Goal: Information Seeking & Learning: Learn about a topic

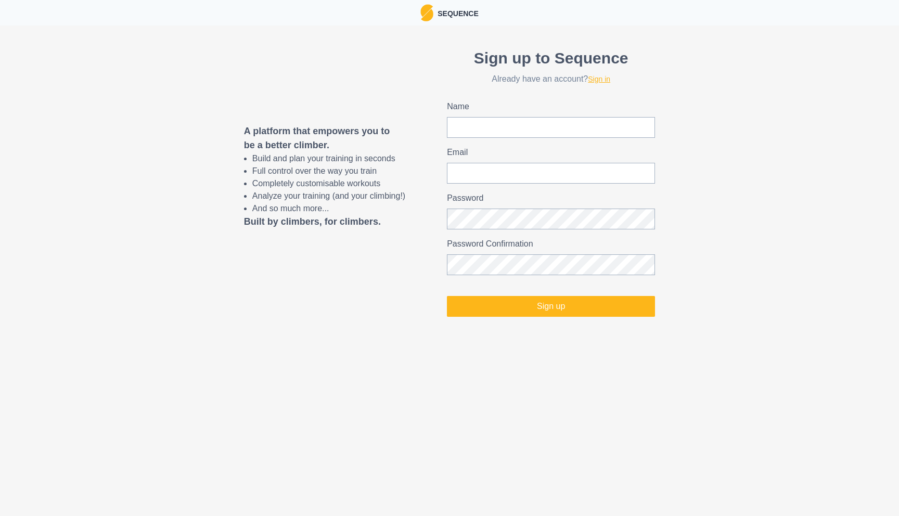
click at [601, 76] on link "Sign in" at bounding box center [599, 79] width 22 height 8
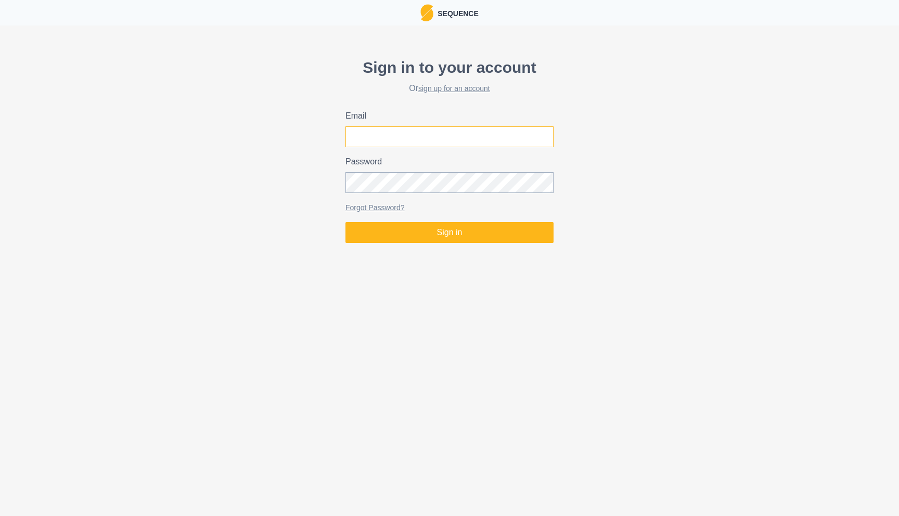
click at [512, 141] on input "Email" at bounding box center [449, 136] width 208 height 21
click at [0, 247] on com-1password-button at bounding box center [0, 247] width 0 height 0
type input "[PERSON_NAME][EMAIL_ADDRESS][DOMAIN_NAME]"
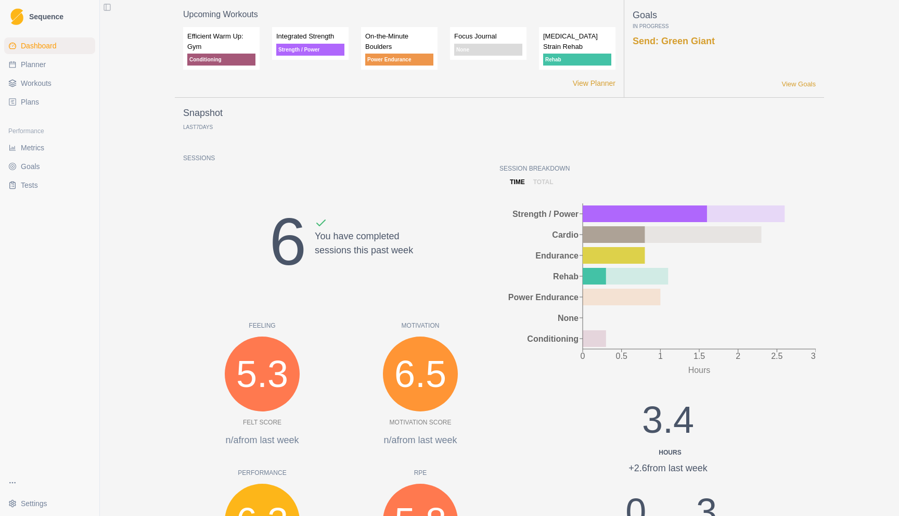
click at [53, 70] on link "Planner" at bounding box center [49, 64] width 91 height 17
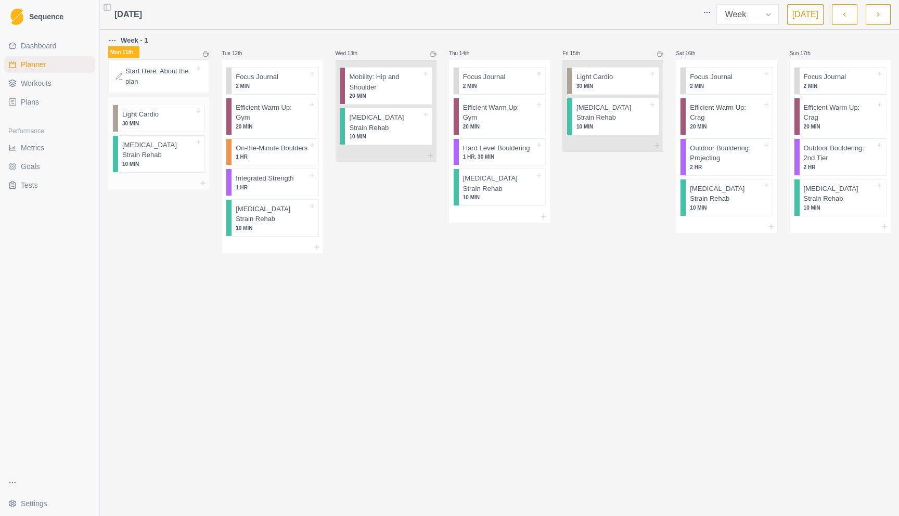
click at [154, 127] on div "Light Cardio 30 MIN" at bounding box center [161, 118] width 86 height 27
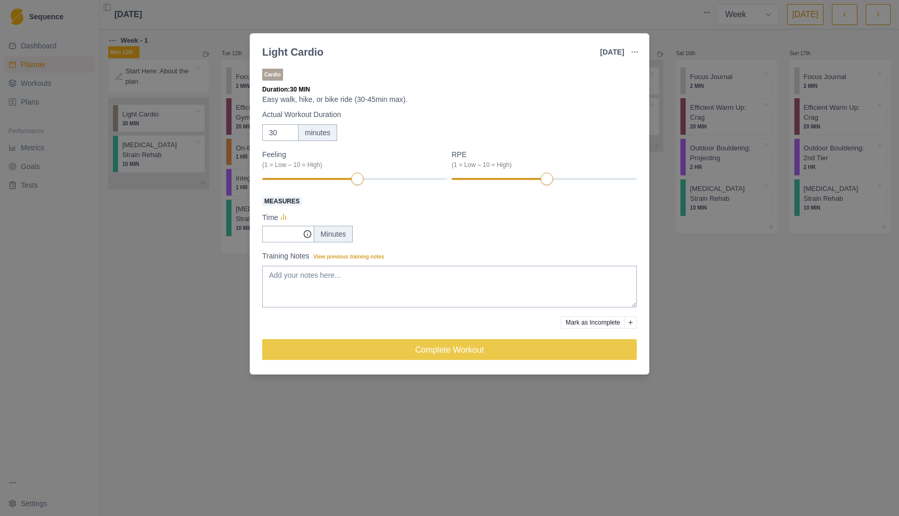
click at [162, 325] on div "Light Cardio [DATE] Link To Goal View Workout Metrics Edit Original Workout Res…" at bounding box center [449, 258] width 899 height 516
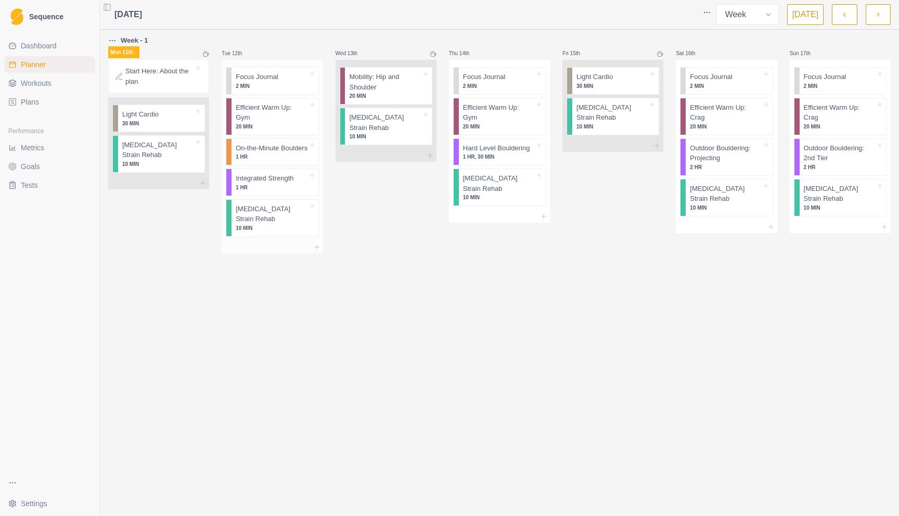
click at [269, 153] on p "On-the-Minute Boulders" at bounding box center [272, 148] width 72 height 10
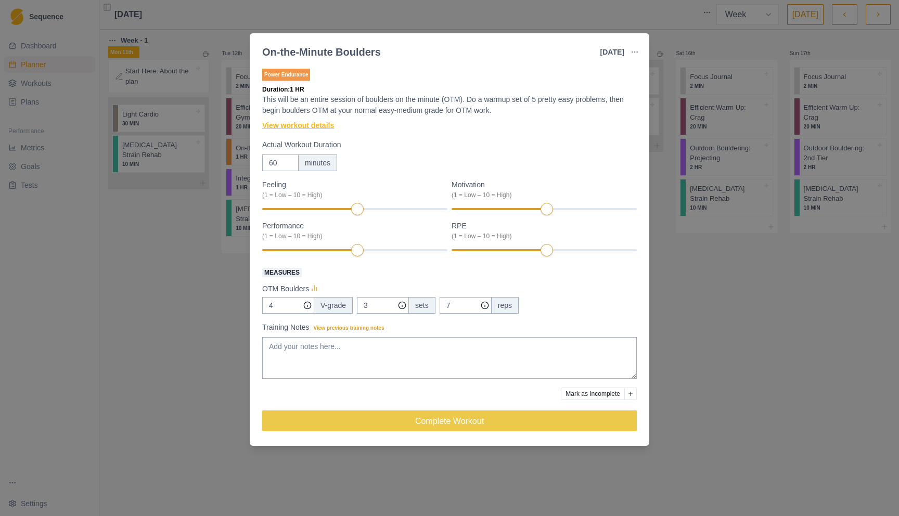
click at [294, 125] on link "View workout details" at bounding box center [298, 125] width 72 height 11
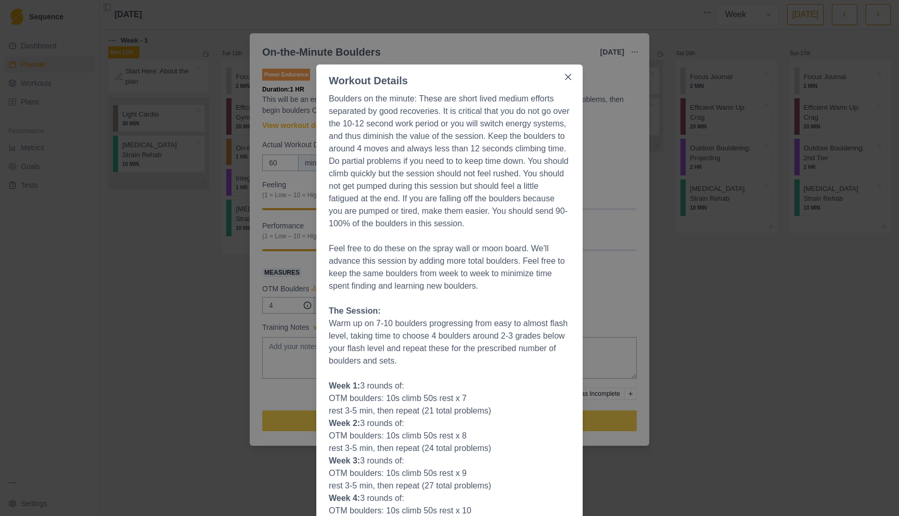
click at [792, 200] on div "Workout Details Boulders on the minute: These are short lived medium efforts se…" at bounding box center [449, 258] width 899 height 516
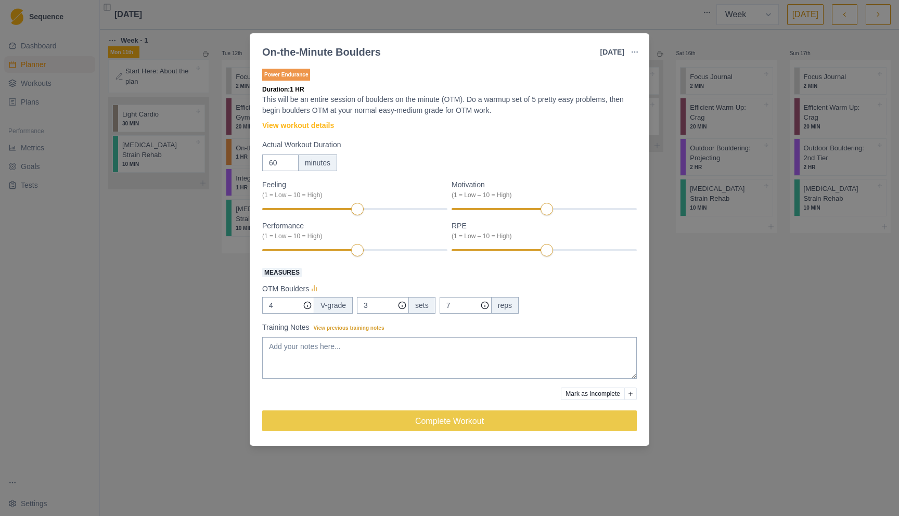
click at [787, 271] on div "On-the-Minute Boulders [DATE] Link To Goal View Workout Metrics Edit Original W…" at bounding box center [449, 258] width 899 height 516
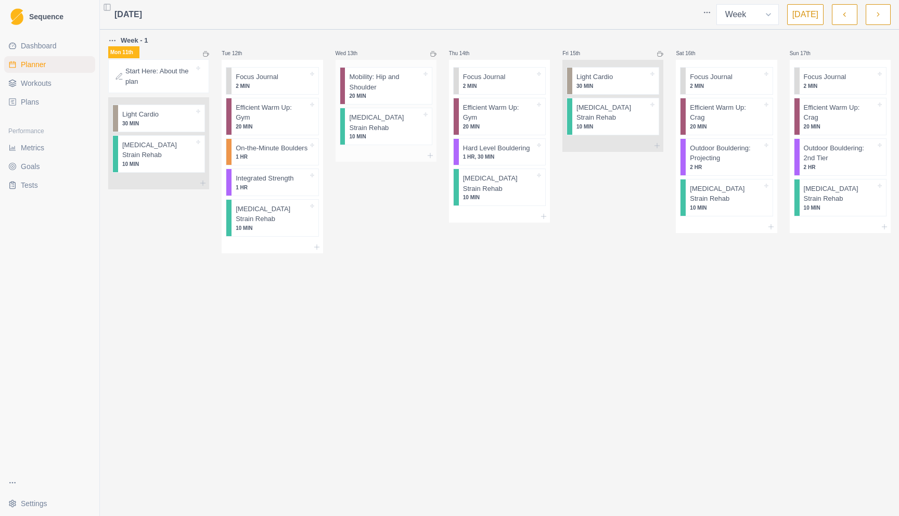
click at [372, 102] on div "Mobility: Hip and Shoulder 20 MIN" at bounding box center [388, 86] width 86 height 36
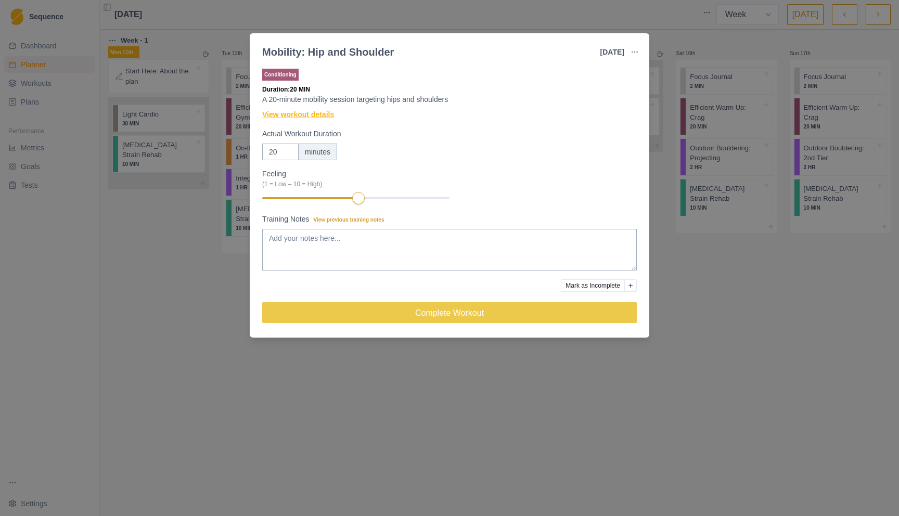
click at [330, 114] on link "View workout details" at bounding box center [298, 114] width 72 height 11
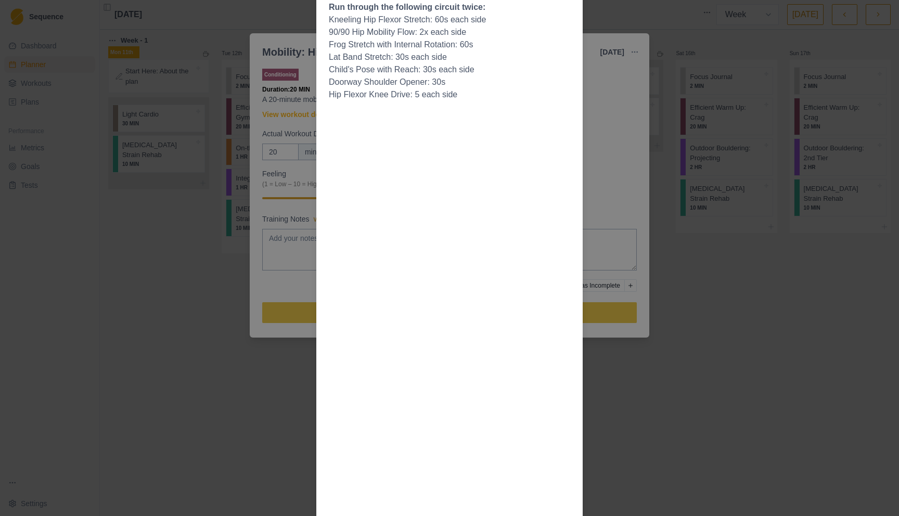
scroll to position [230, 0]
click at [185, 316] on div "Workout Details Mobility work is important for expanding your range of motion a…" at bounding box center [449, 258] width 899 height 516
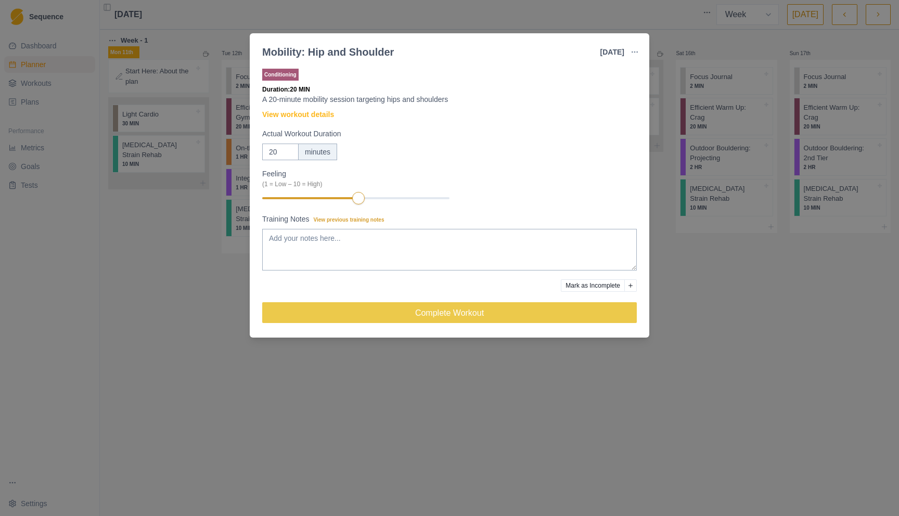
click at [791, 304] on div "Mobility: Hip and Shoulder [DATE] Link To Goal View Workout Metrics Edit Origin…" at bounding box center [449, 258] width 899 height 516
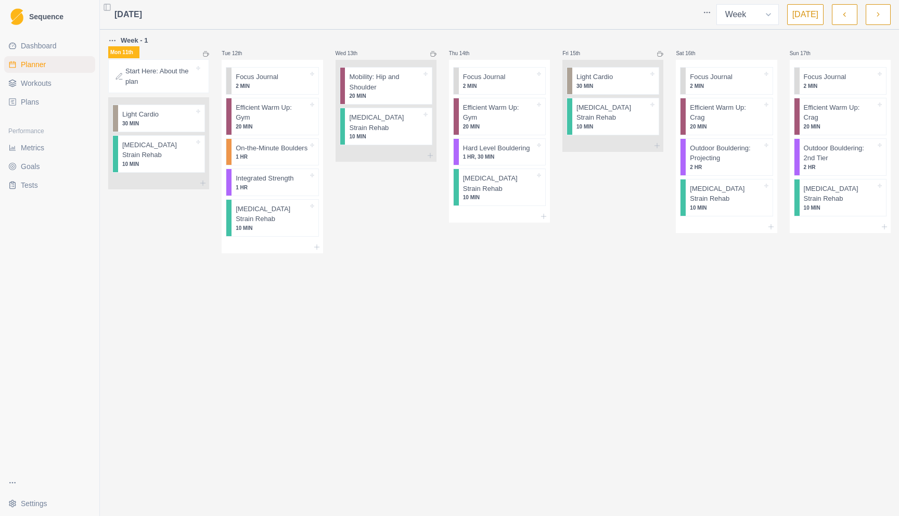
click at [414, 300] on div "[DATE] Week Month [DATE] Week - 1 Mon 11th Start Here: About the plan Light Car…" at bounding box center [499, 258] width 799 height 516
click at [49, 155] on link "Metrics" at bounding box center [49, 147] width 91 height 17
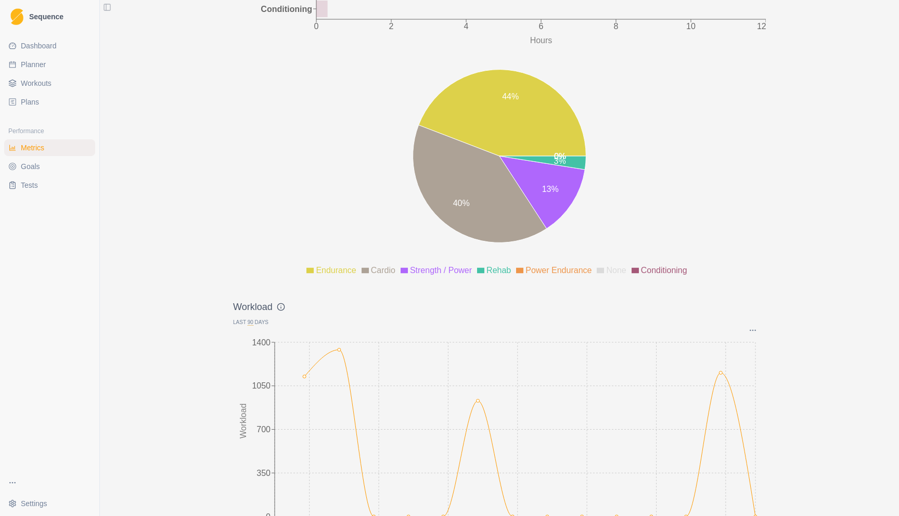
scroll to position [1153, 0]
